Goal: Register for event/course: Sign up to attend an event or enroll in a course

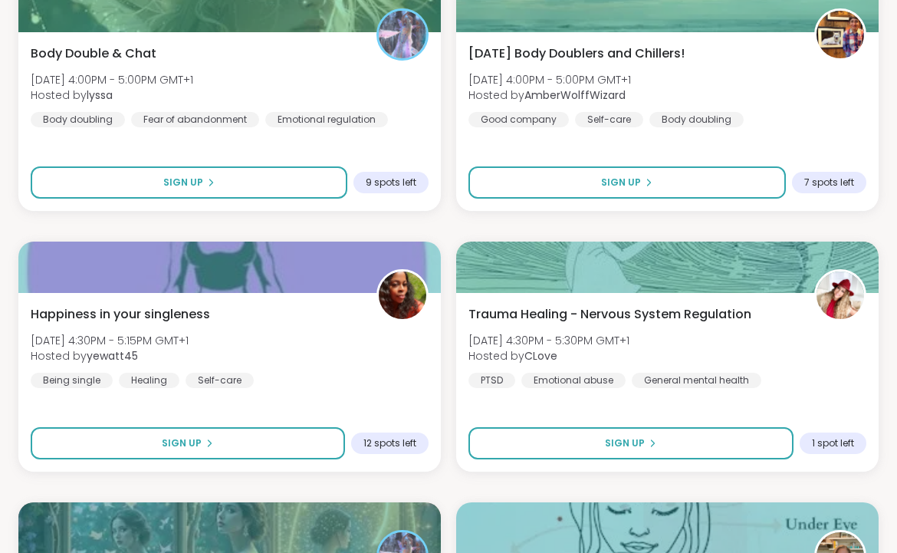
scroll to position [1345, 0]
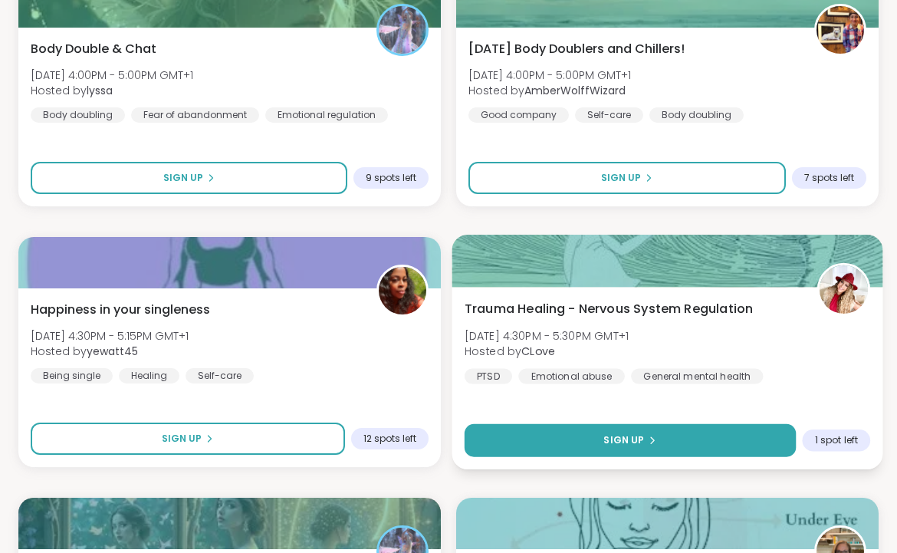
click at [568, 439] on button "Sign Up" at bounding box center [630, 440] width 331 height 33
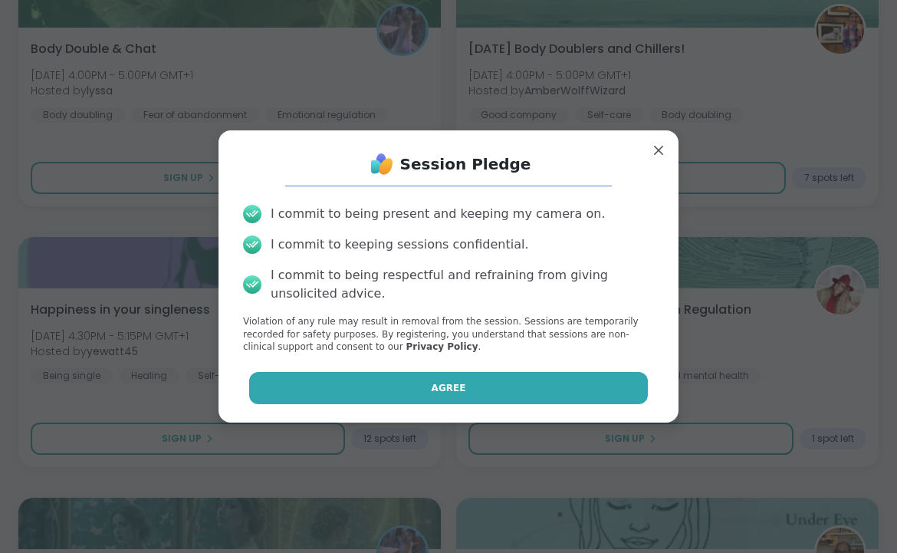
click at [473, 387] on button "Agree" at bounding box center [449, 388] width 400 height 32
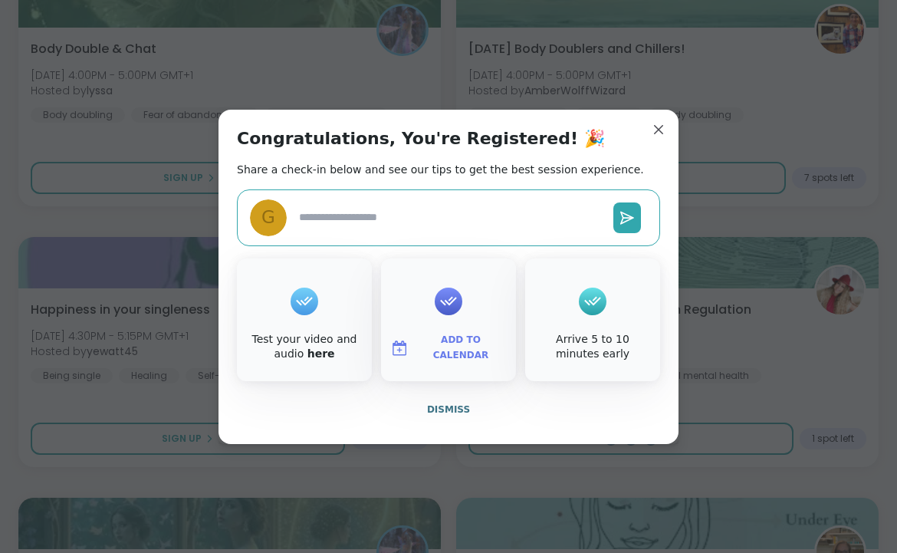
type textarea "*"
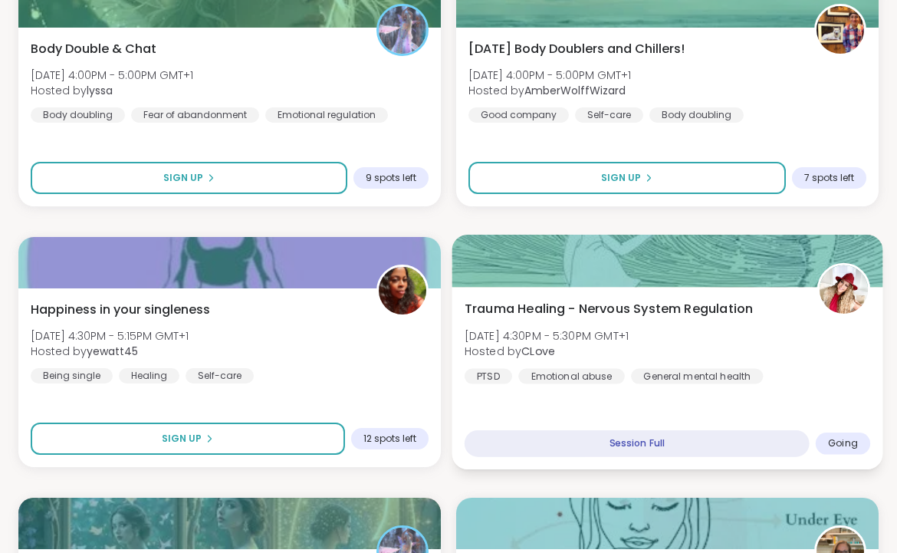
click at [847, 443] on span "Going" at bounding box center [843, 443] width 30 height 12
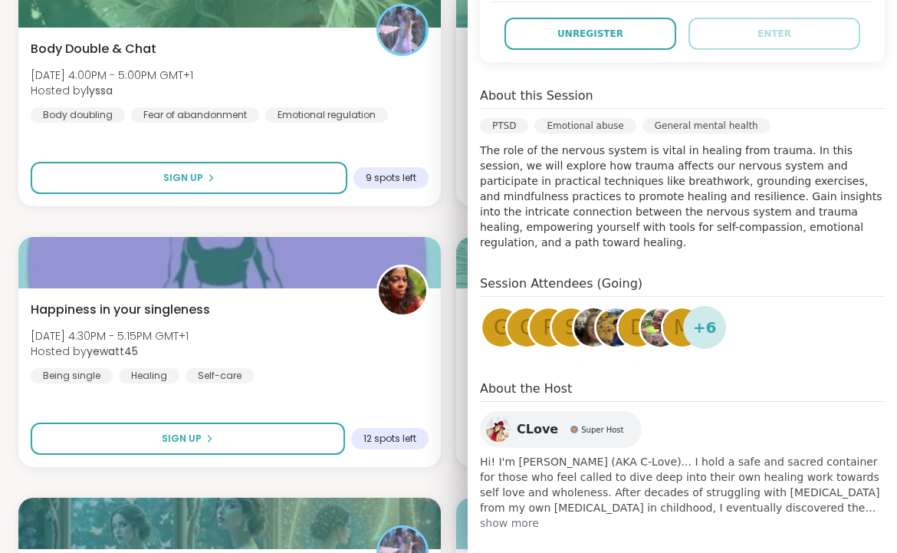
scroll to position [383, 0]
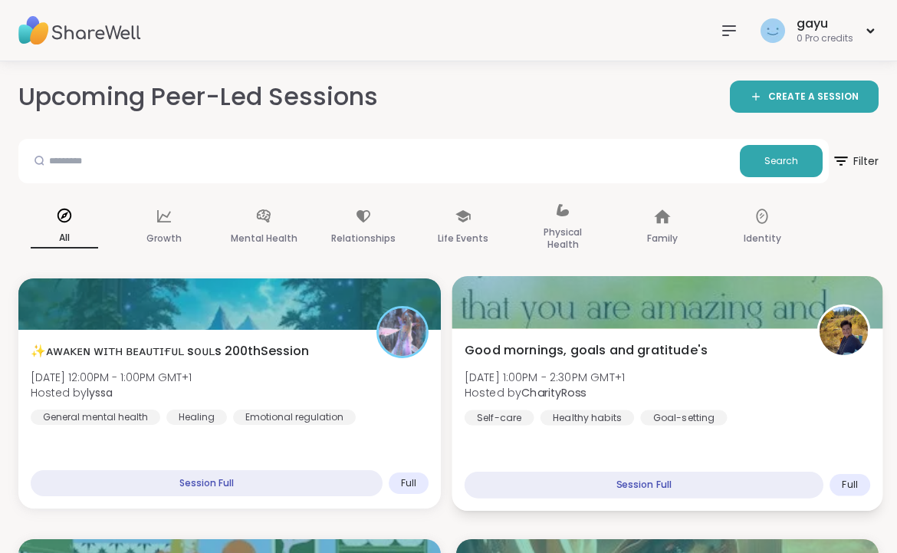
scroll to position [0, 0]
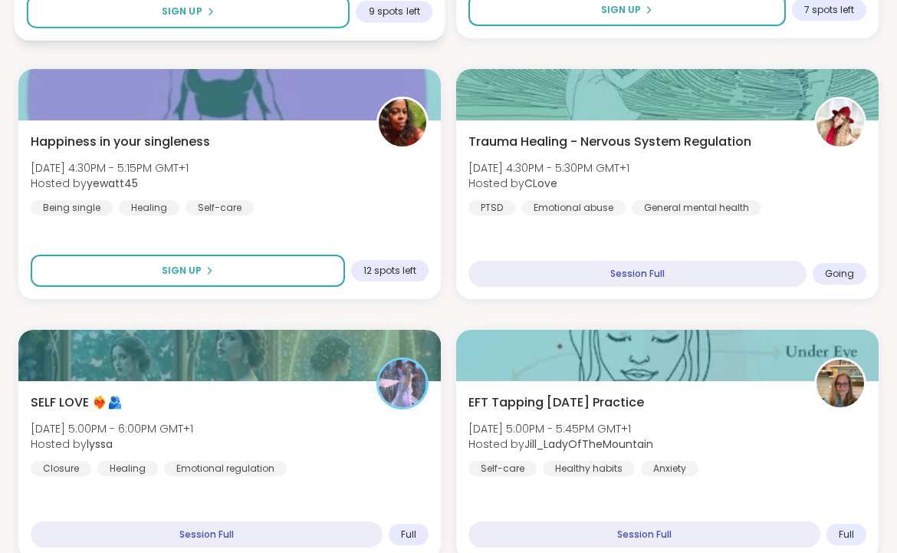
scroll to position [1517, 0]
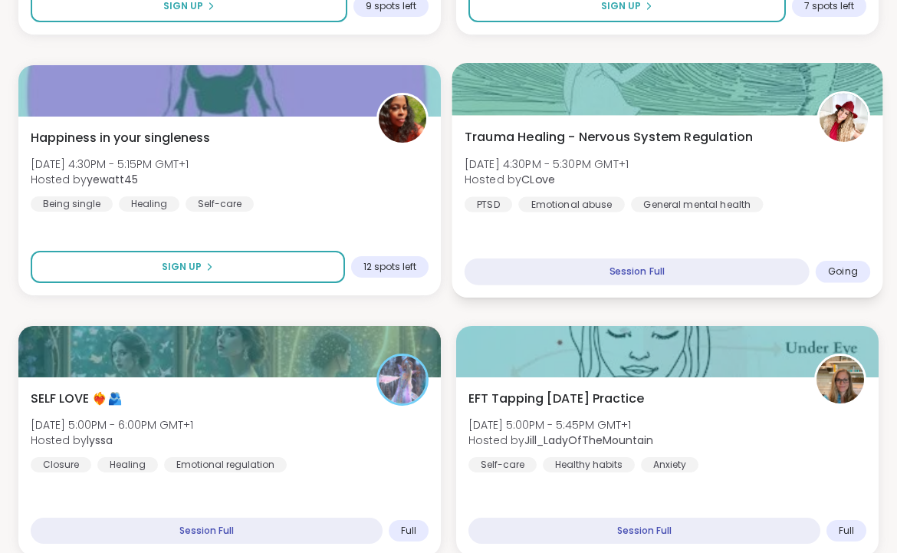
click at [559, 159] on span "[DATE] 4:30PM - 5:30PM GMT+1" at bounding box center [547, 163] width 164 height 15
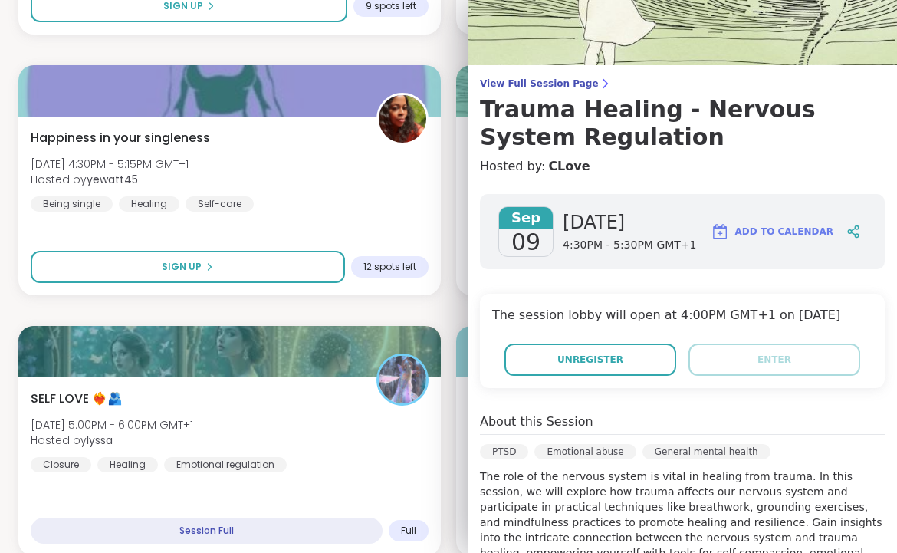
scroll to position [54, 0]
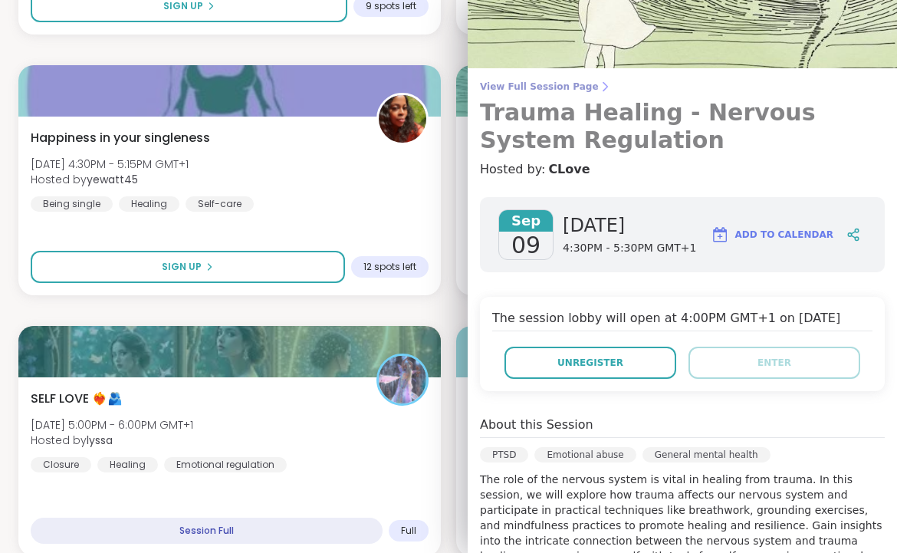
click at [580, 90] on span "View Full Session Page" at bounding box center [682, 87] width 405 height 12
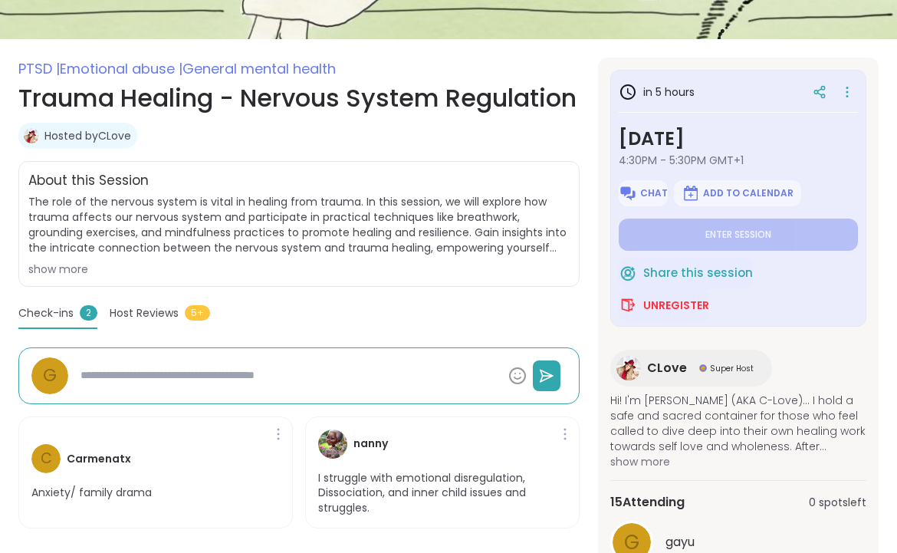
scroll to position [208, 0]
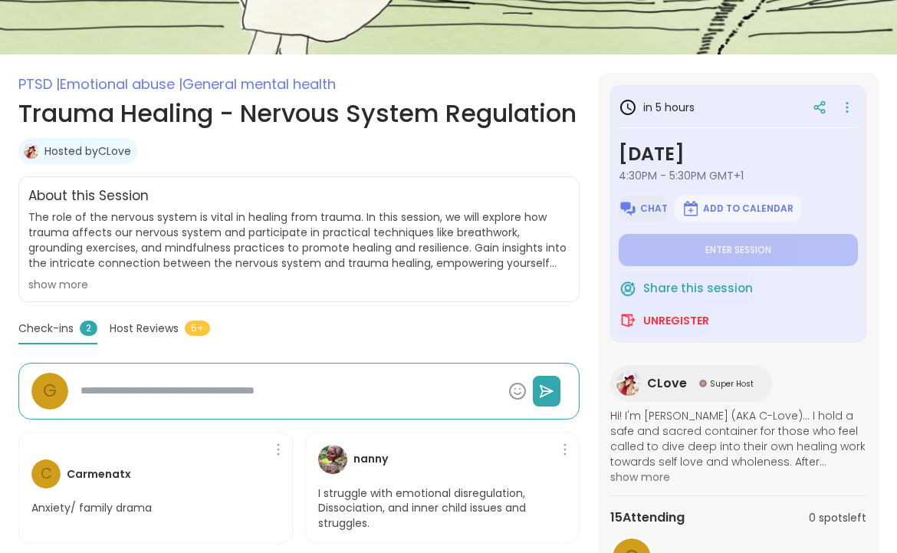
click at [653, 210] on span "Chat" at bounding box center [654, 208] width 28 height 12
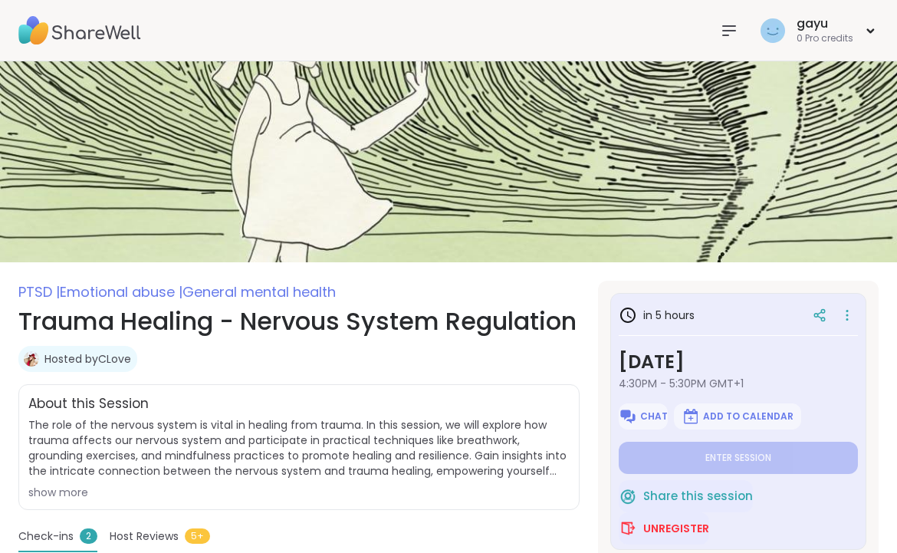
click at [75, 36] on img at bounding box center [79, 31] width 123 height 54
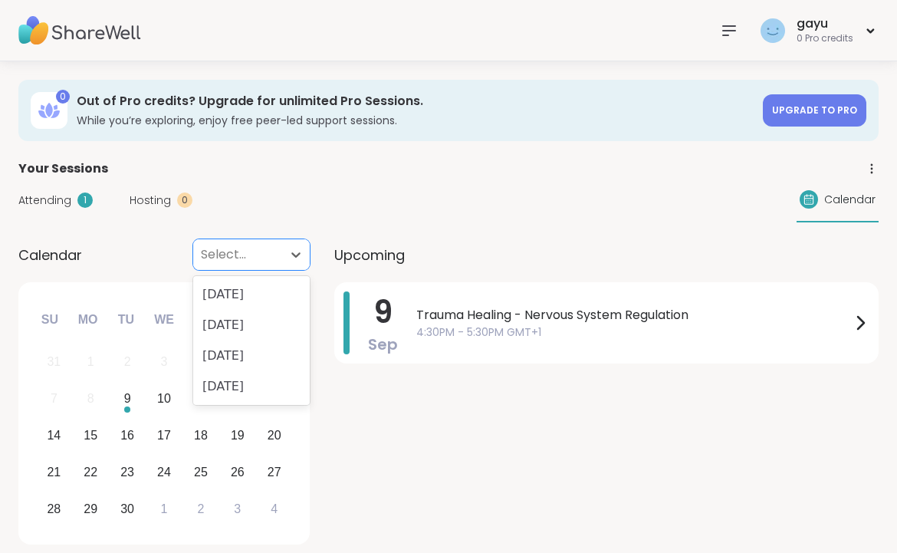
click at [226, 252] on div "Select..." at bounding box center [238, 254] width 74 height 18
click at [153, 262] on div "Calendar Select..." at bounding box center [163, 254] width 291 height 31
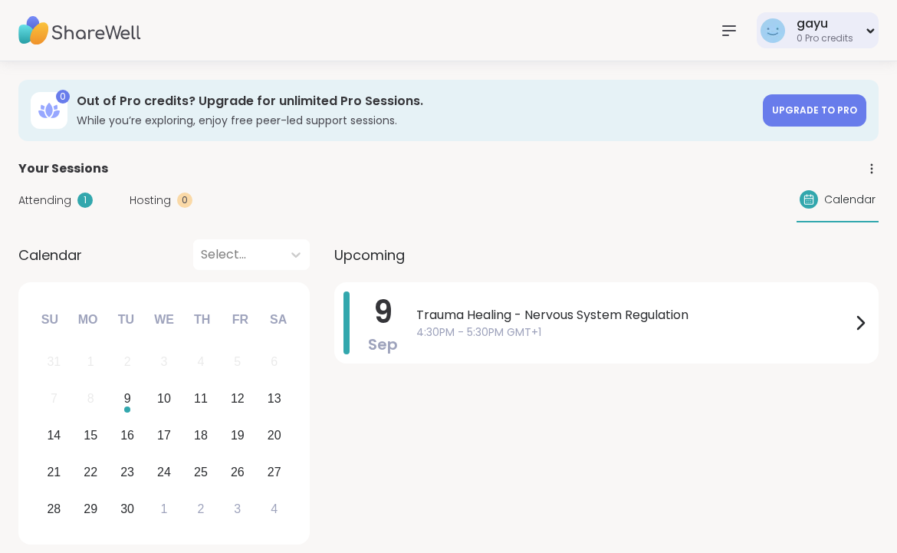
click at [810, 35] on div "0 Pro credits" at bounding box center [825, 38] width 57 height 13
click at [727, 28] on icon at bounding box center [729, 30] width 18 height 18
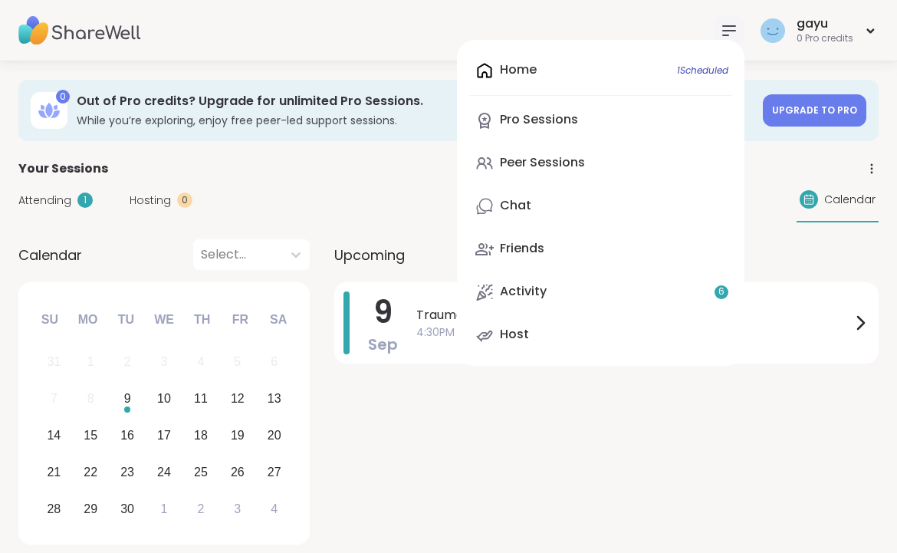
click at [403, 39] on div "Home 1 Scheduled Pro Sessions Peer Sessions Chat Friends Activity 6 Host gayu 0…" at bounding box center [448, 30] width 897 height 61
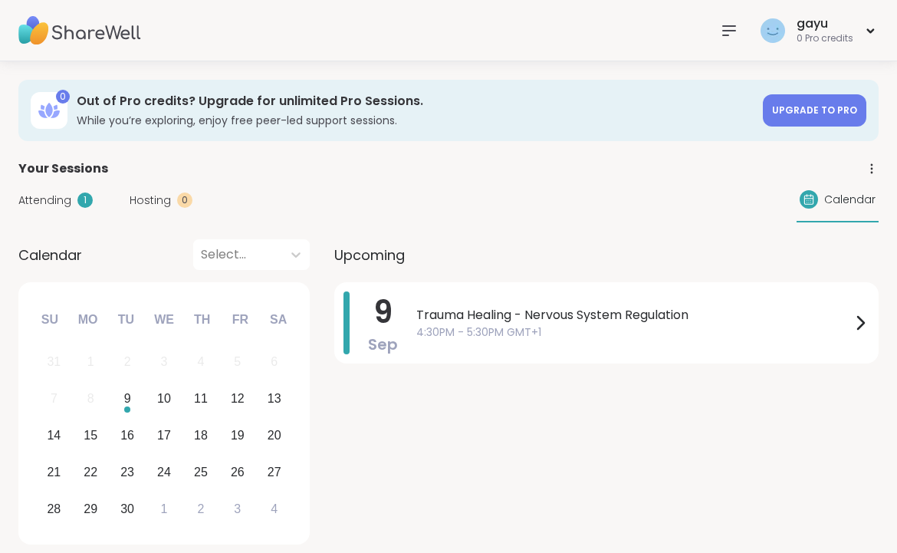
click at [870, 169] on icon at bounding box center [872, 169] width 14 height 14
click at [518, 215] on div "Attending 1 Hosting 0 Calendar" at bounding box center [448, 200] width 860 height 44
click at [836, 337] on span "4:30PM - 5:30PM GMT+1" at bounding box center [633, 332] width 435 height 16
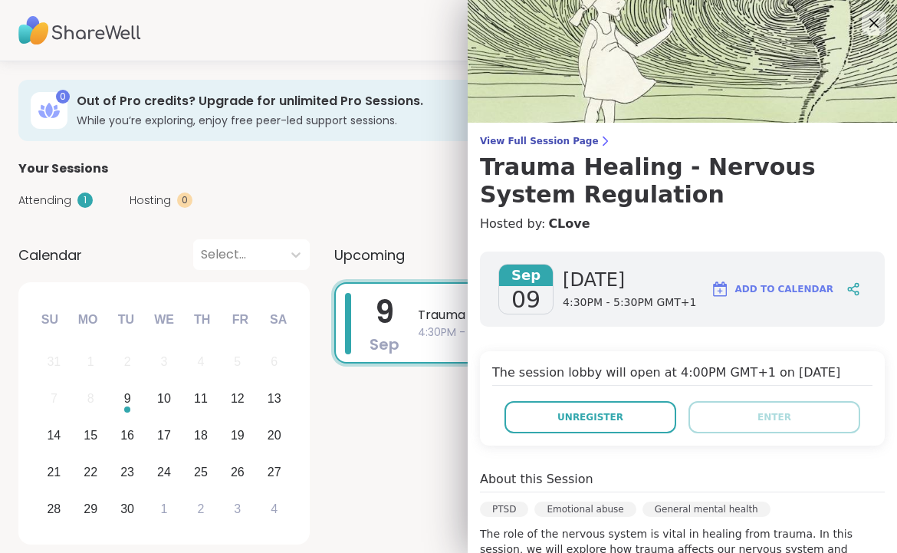
click at [776, 285] on span "Add to Calendar" at bounding box center [784, 289] width 98 height 14
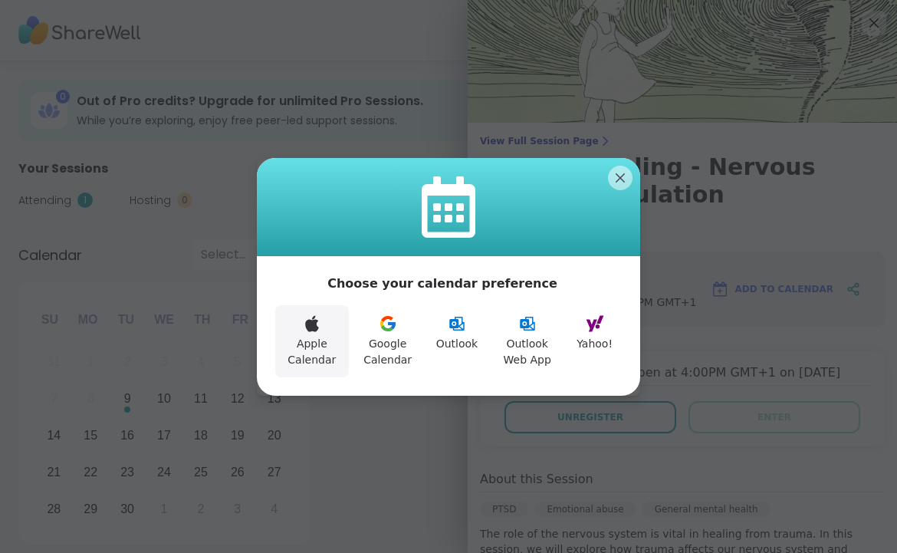
click at [300, 334] on button "Apple Calendar" at bounding box center [312, 341] width 74 height 72
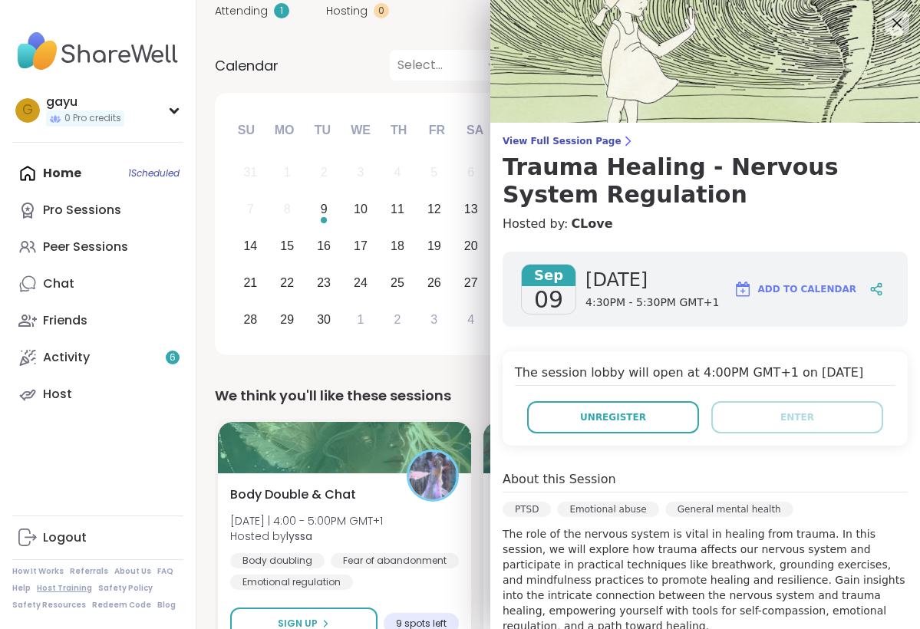
scroll to position [130, 0]
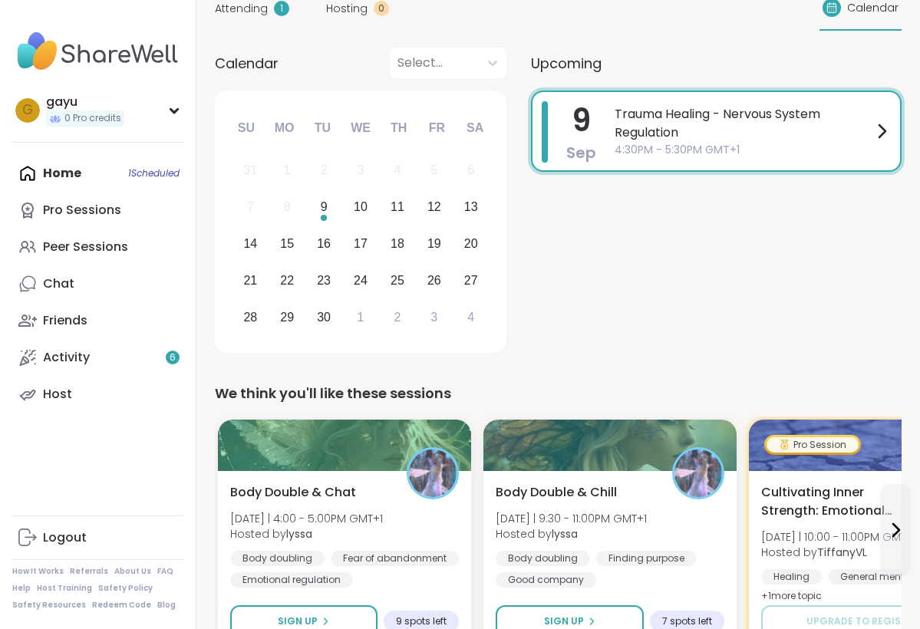
click at [56, 171] on div "Home 1 Scheduled Pro Sessions Peer Sessions Chat Friends Activity 6 Host" at bounding box center [97, 284] width 171 height 258
click at [67, 354] on div "Activity 6" at bounding box center [66, 357] width 47 height 17
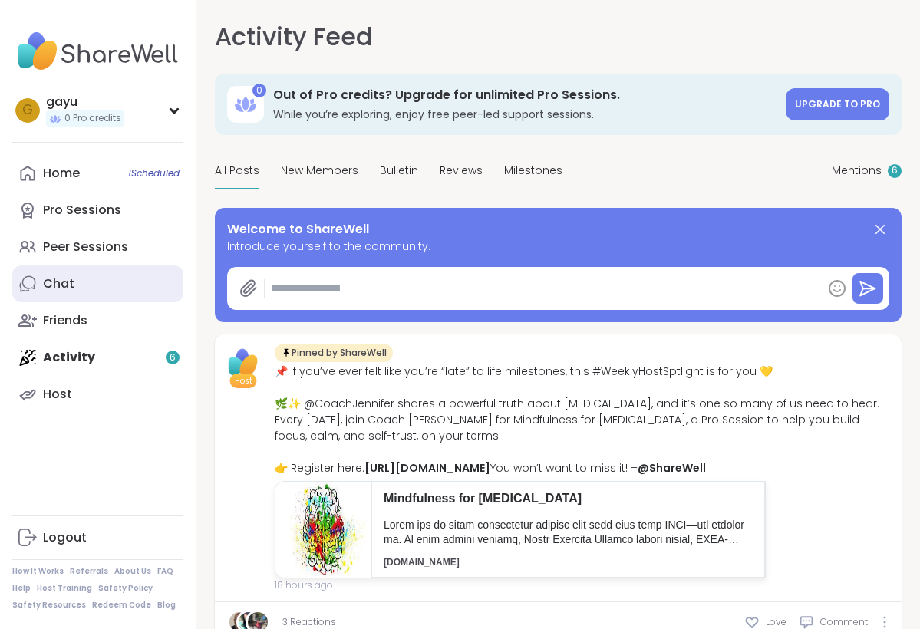
click at [65, 275] on div "Chat" at bounding box center [58, 283] width 31 height 17
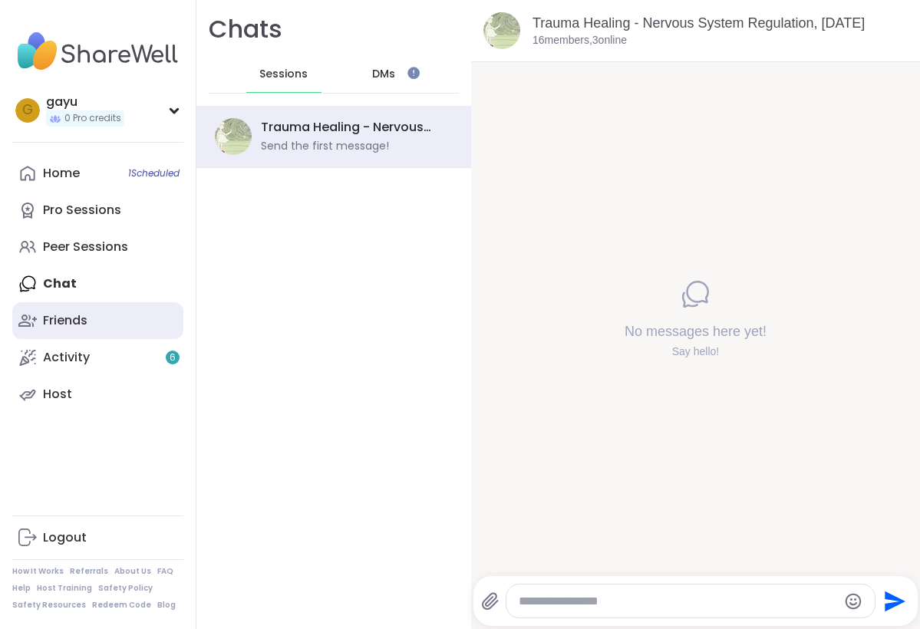
click at [51, 323] on div "Friends" at bounding box center [65, 320] width 44 height 17
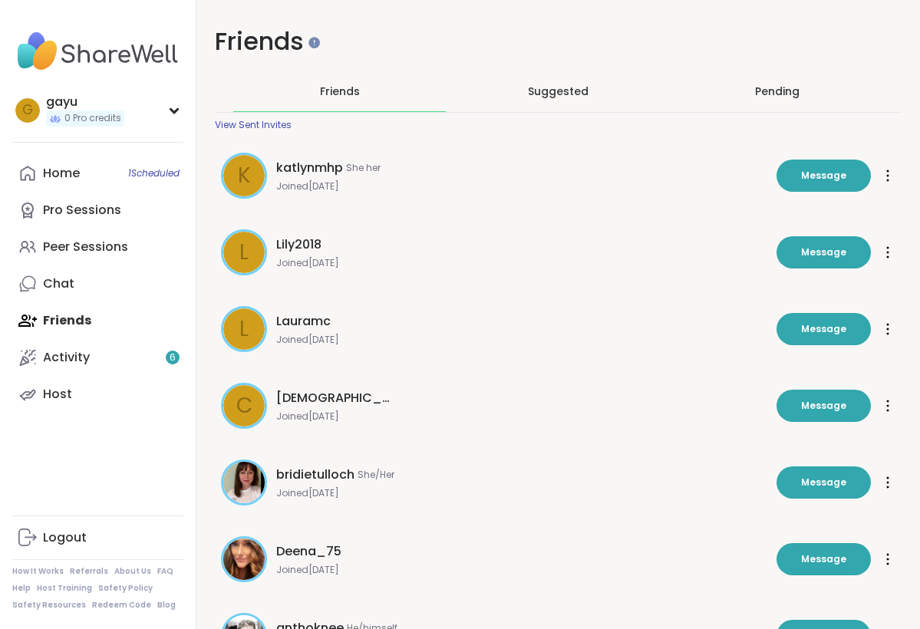
click at [318, 406] on div "[PERSON_NAME] Joined [DATE]" at bounding box center [521, 406] width 491 height 34
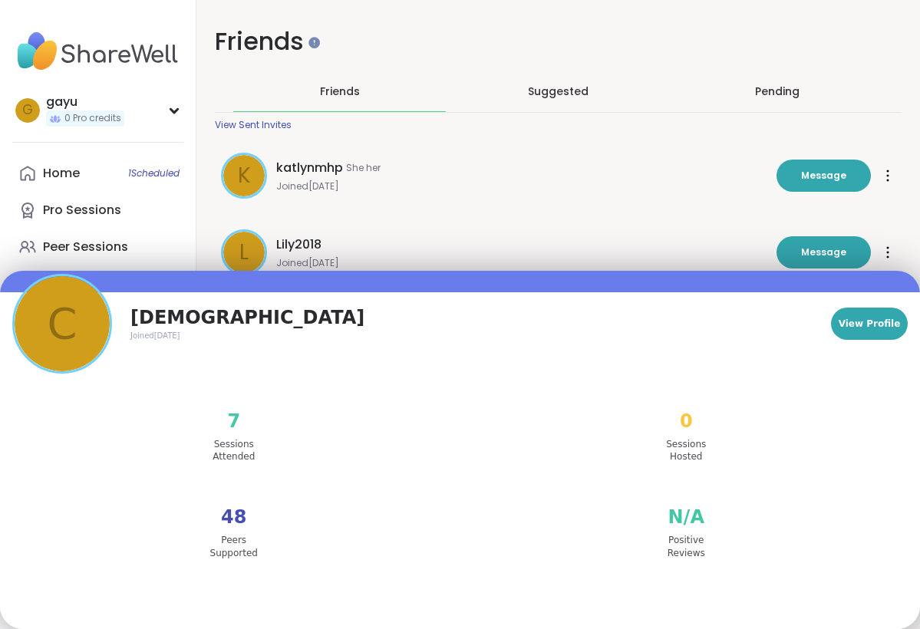
scroll to position [169, 0]
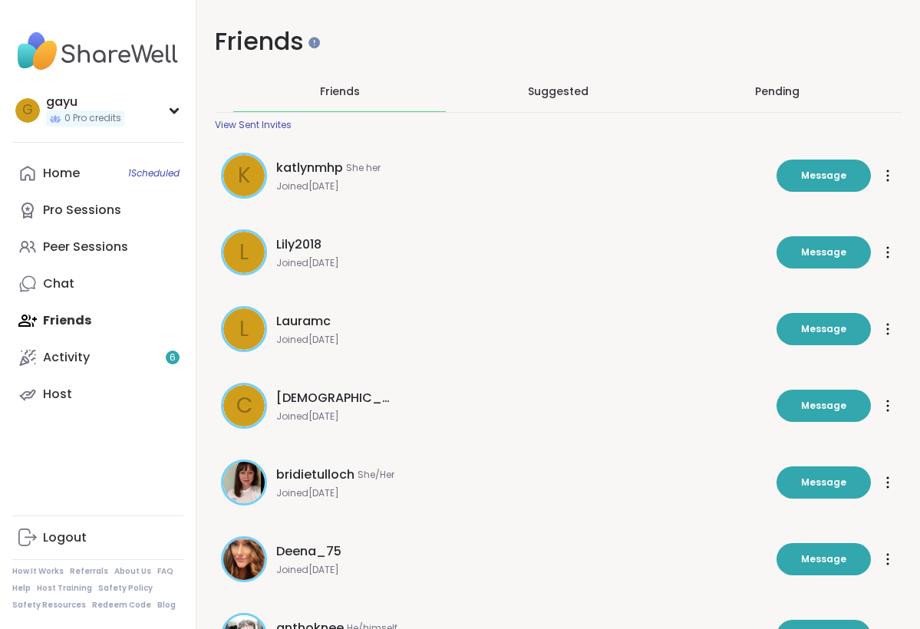
click at [405, 195] on div "k katlynmhp She her Joined [DATE] Message" at bounding box center [494, 176] width 546 height 46
click at [61, 357] on div "Activity 6" at bounding box center [66, 357] width 47 height 17
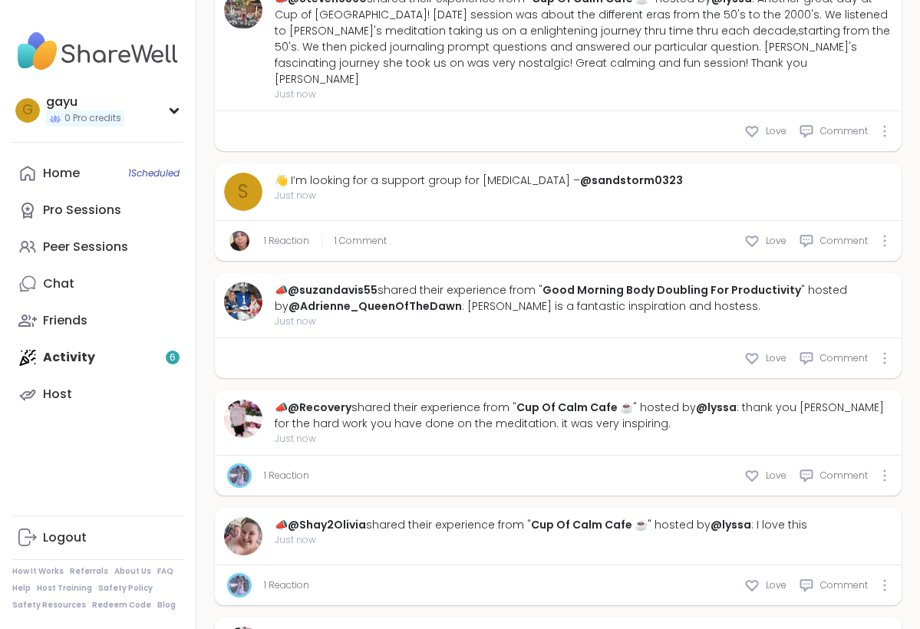
scroll to position [877, 0]
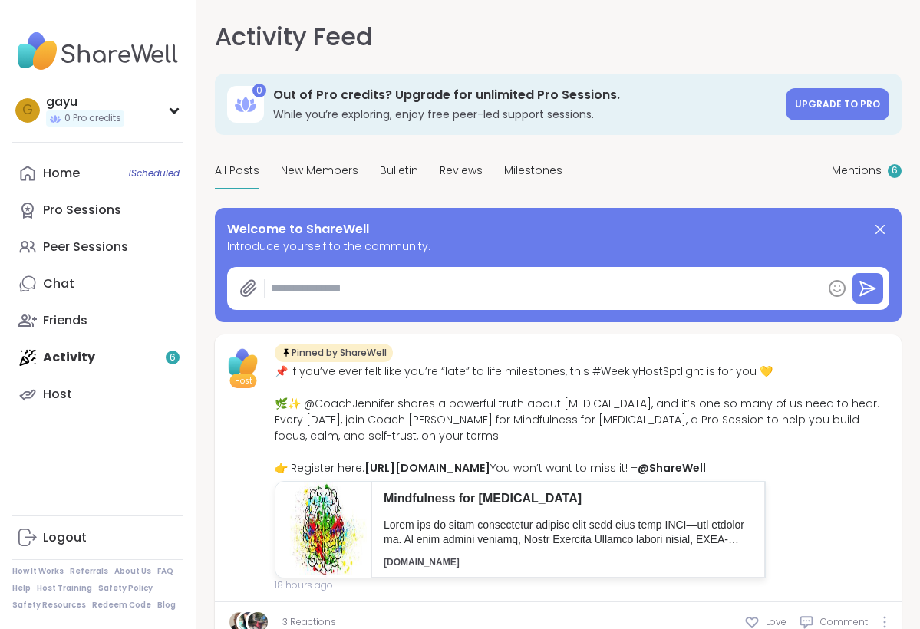
type textarea "*"
click at [79, 117] on span "0 Pro credits" at bounding box center [92, 118] width 57 height 13
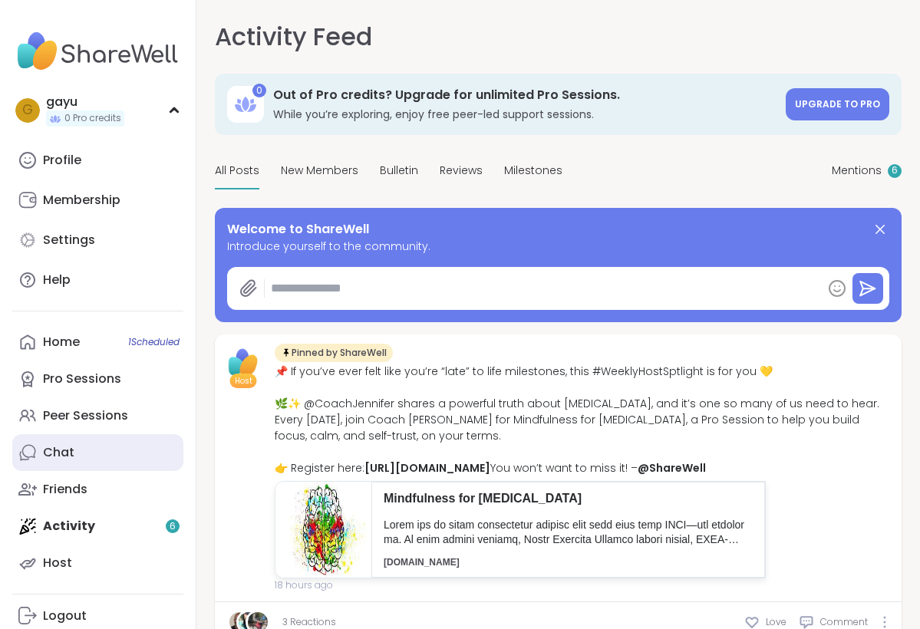
click at [56, 452] on div "Chat" at bounding box center [58, 452] width 31 height 17
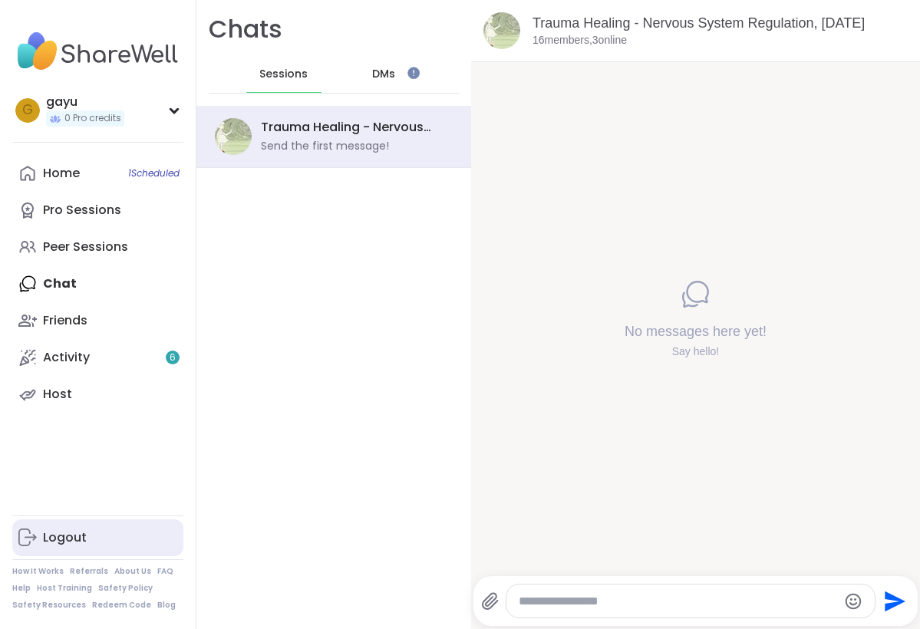
click at [59, 539] on div "Logout" at bounding box center [65, 537] width 44 height 17
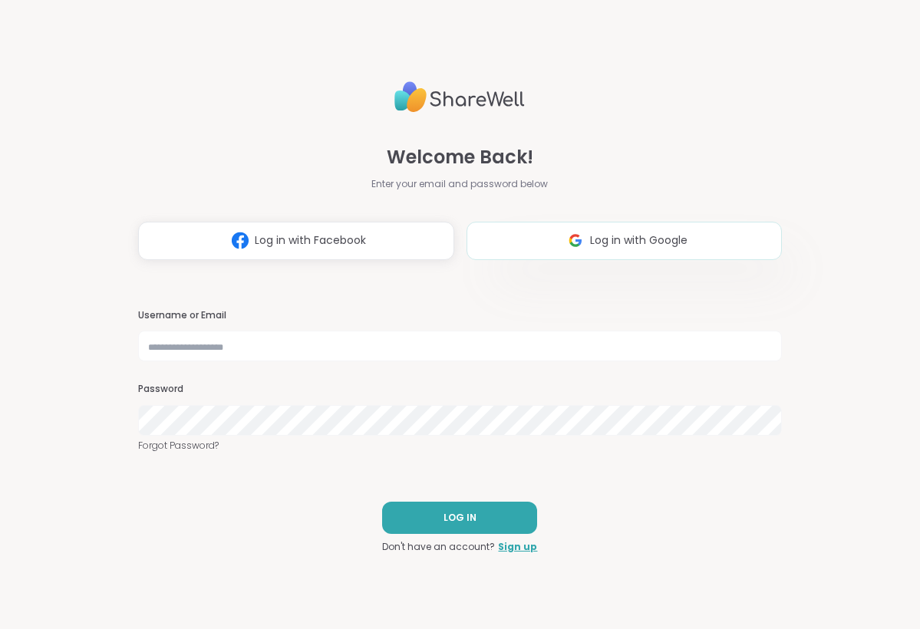
click at [534, 249] on button "Log in with Google" at bounding box center [624, 241] width 316 height 38
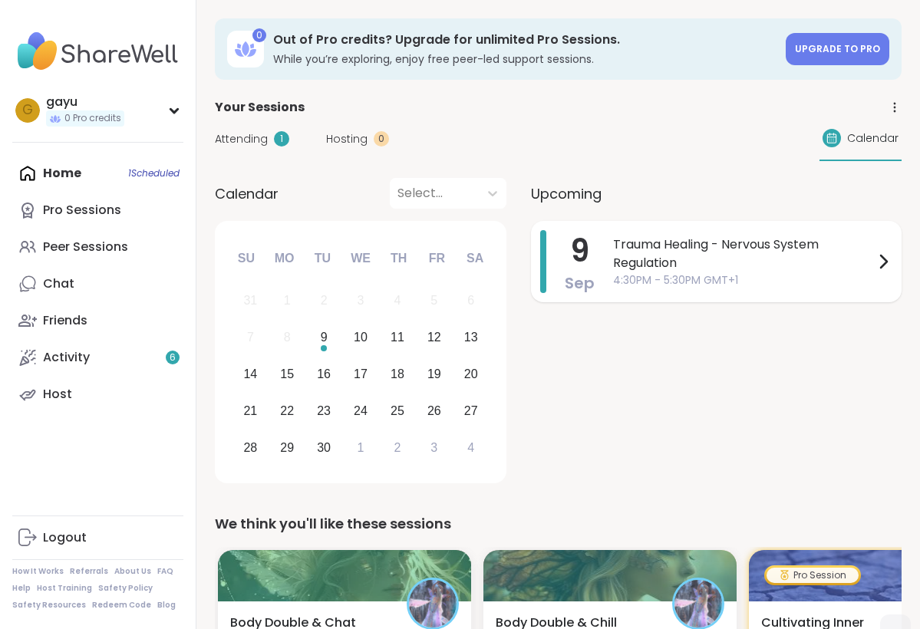
click at [652, 270] on span "Trauma Healing - Nervous System Regulation" at bounding box center [743, 253] width 261 height 37
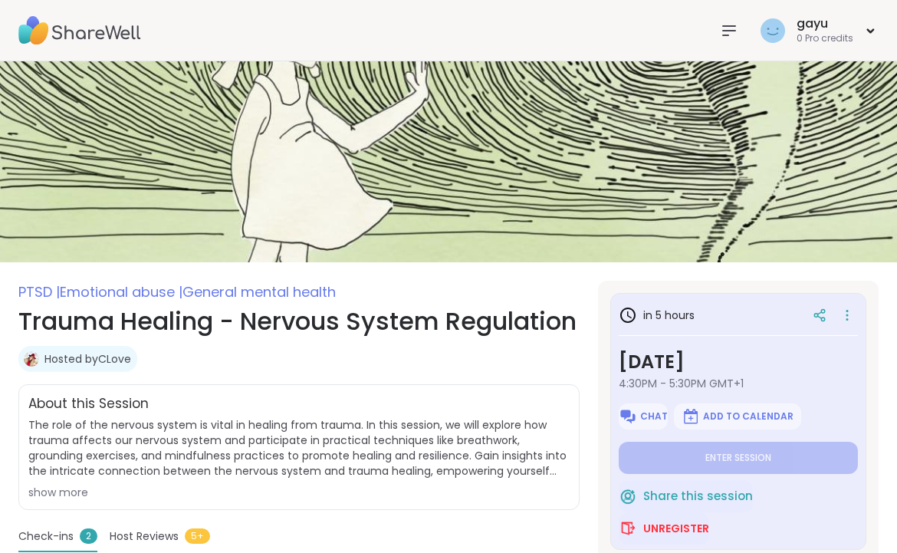
type textarea "*"
click at [673, 528] on span "Unregister" at bounding box center [676, 528] width 66 height 15
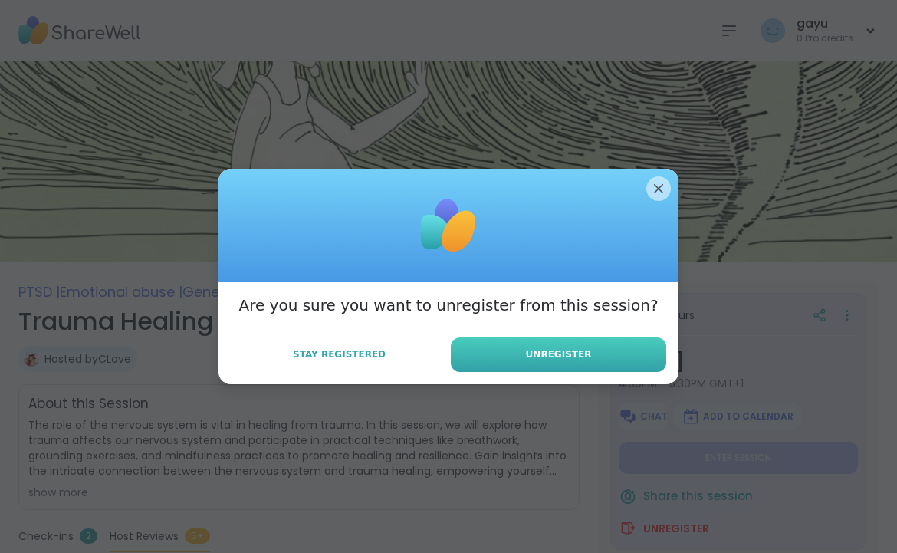
click at [510, 362] on button "Unregister" at bounding box center [559, 354] width 216 height 35
